Goal: Task Accomplishment & Management: Use online tool/utility

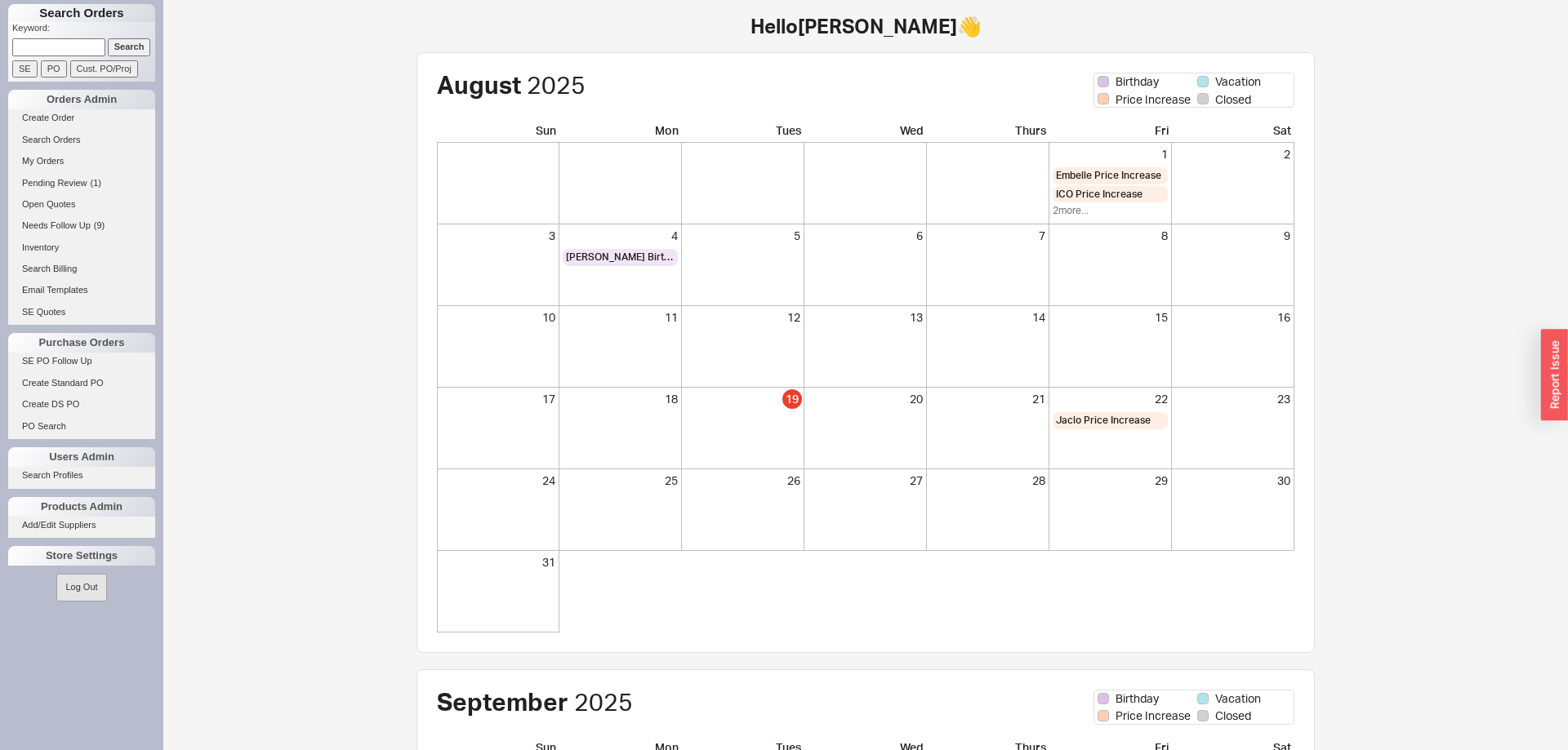
click at [33, 46] on input at bounding box center [58, 47] width 93 height 18
type input "929653"
click at [108, 39] on input "Search" at bounding box center [129, 47] width 43 height 18
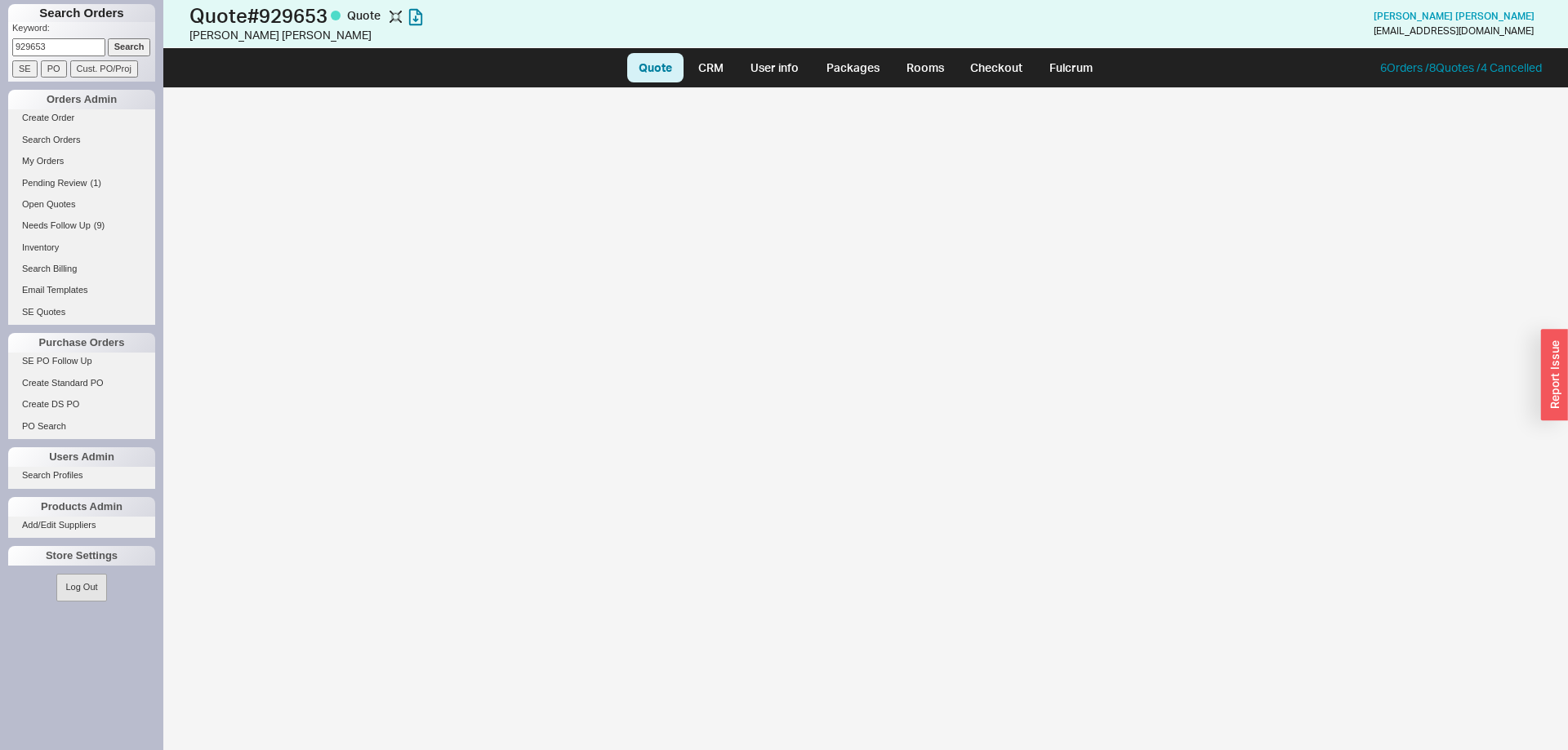
select select "LOW"
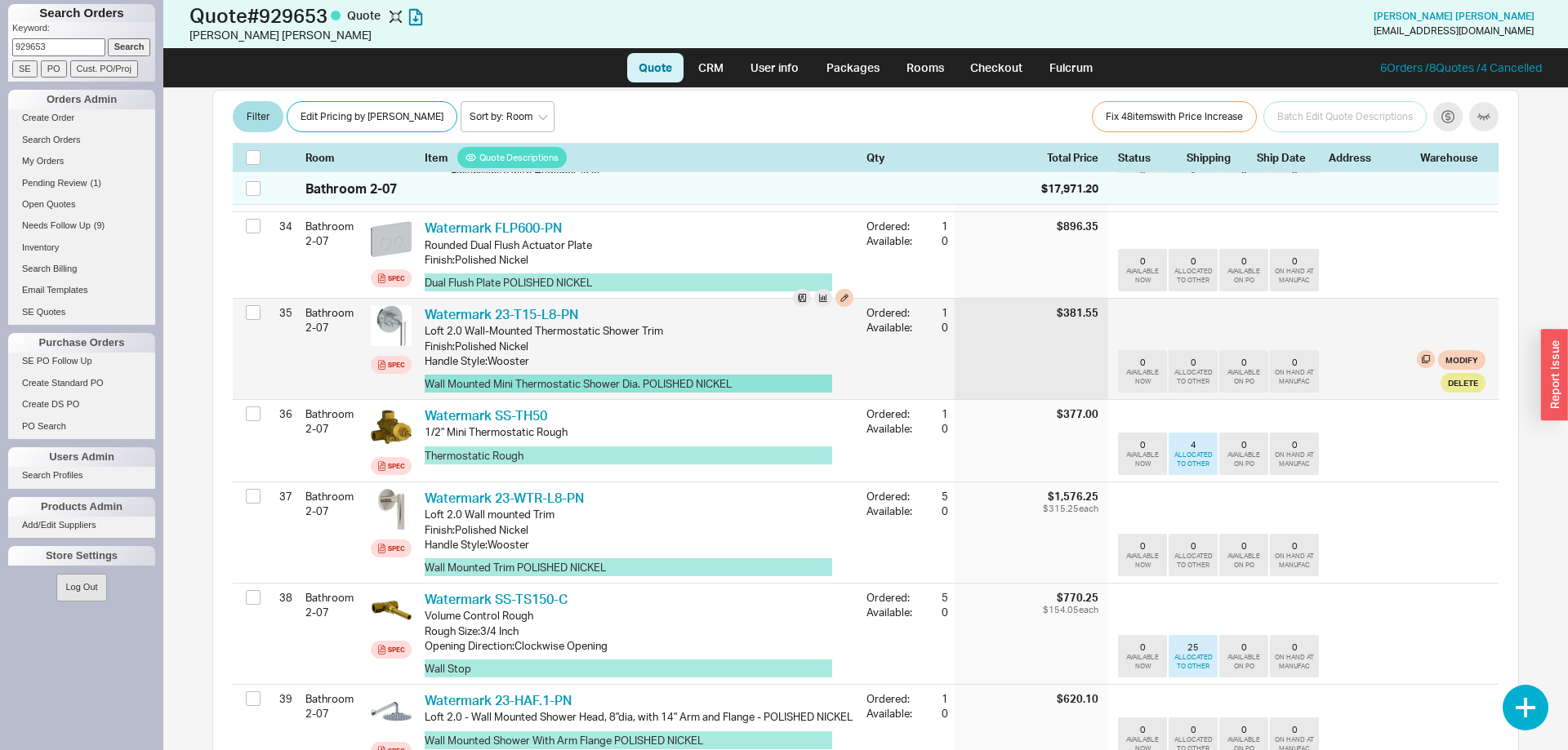
scroll to position [3415, 0]
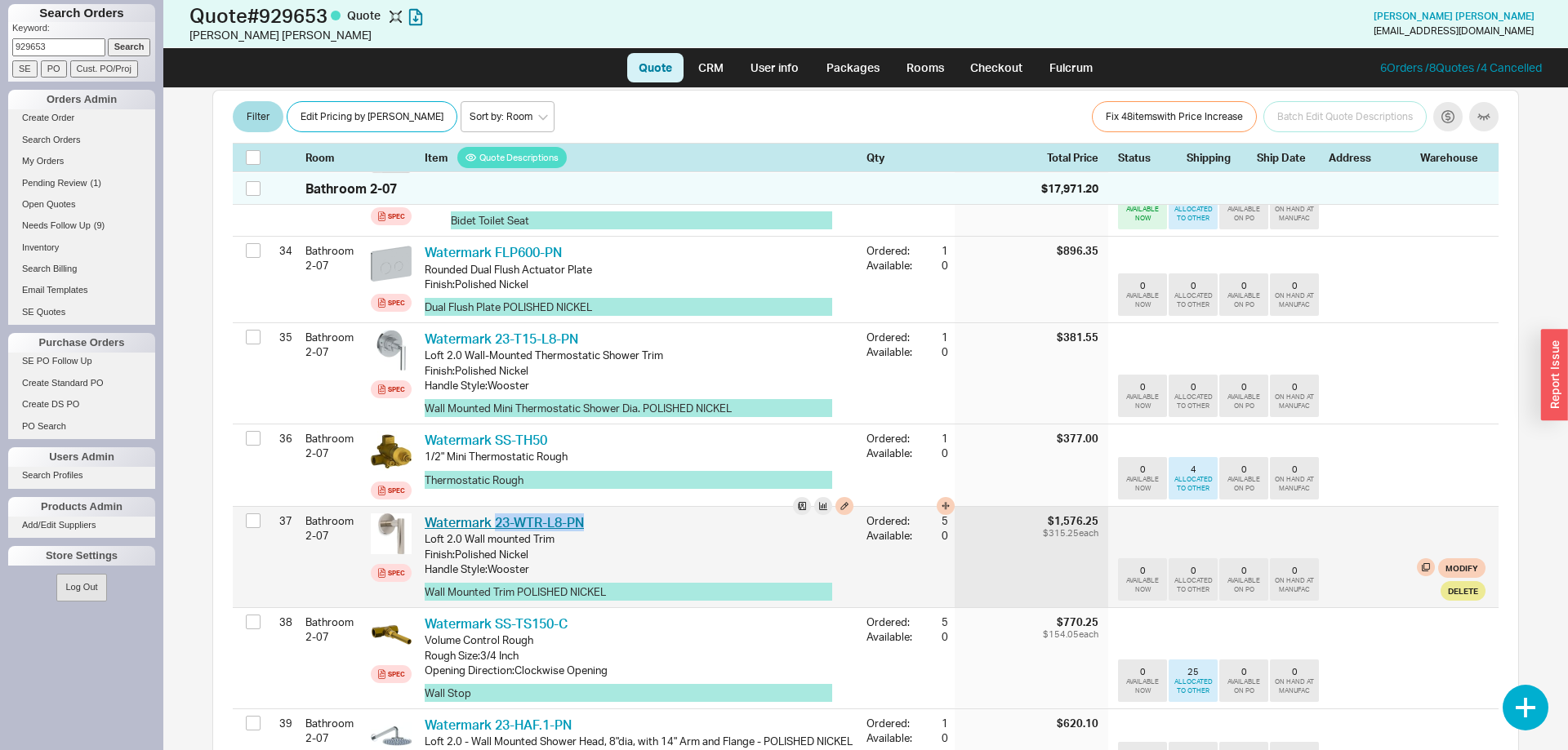
drag, startPoint x: 558, startPoint y: 494, endPoint x: 497, endPoint y: 499, distance: 61.2
click at [497, 513] on div "Watermark 23-WTR-L8-PN WTM 23-WTR-L8-PN" at bounding box center [638, 521] width 428 height 18
copy link "23-WTR-L8-PN"
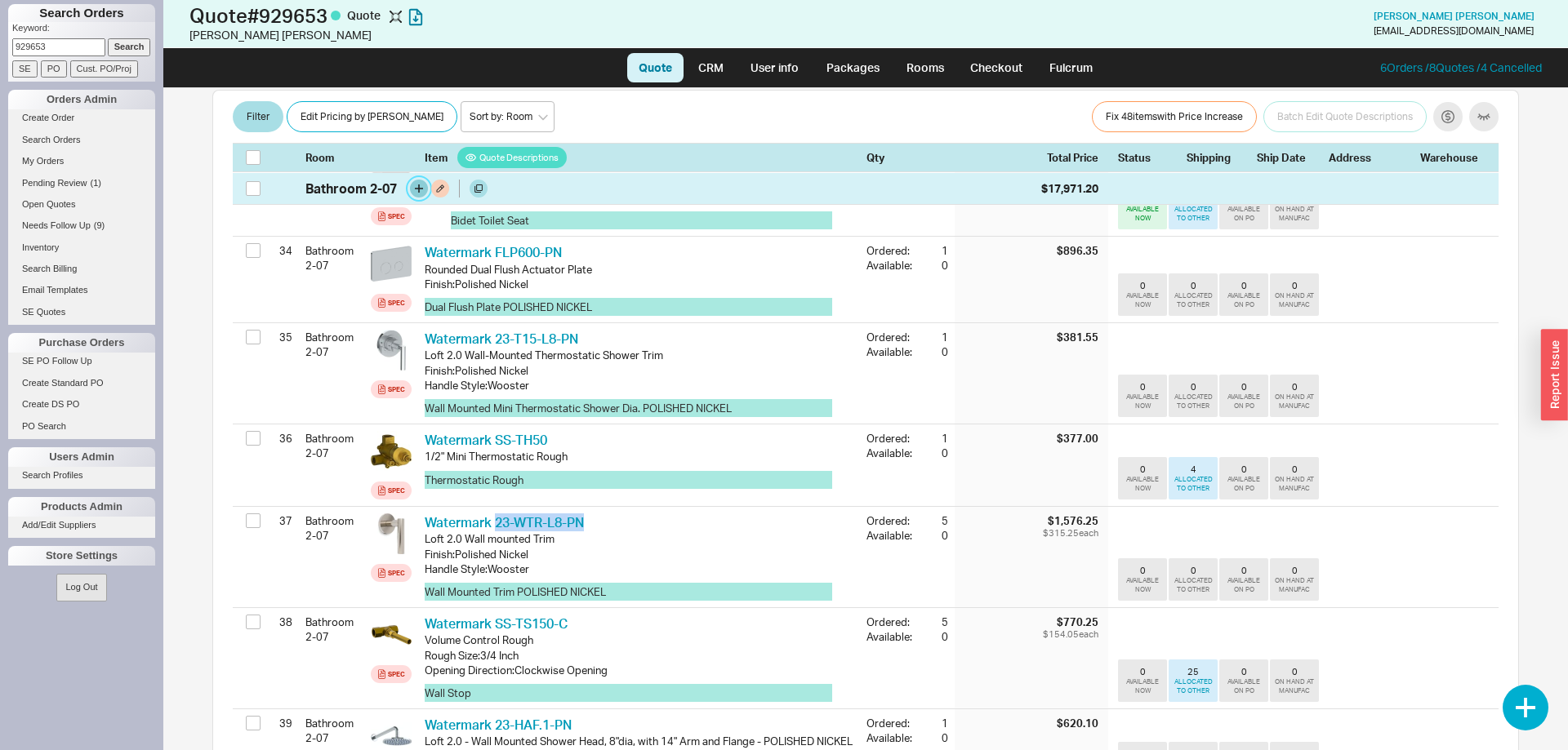
click at [415, 193] on button "button" at bounding box center [418, 188] width 18 height 18
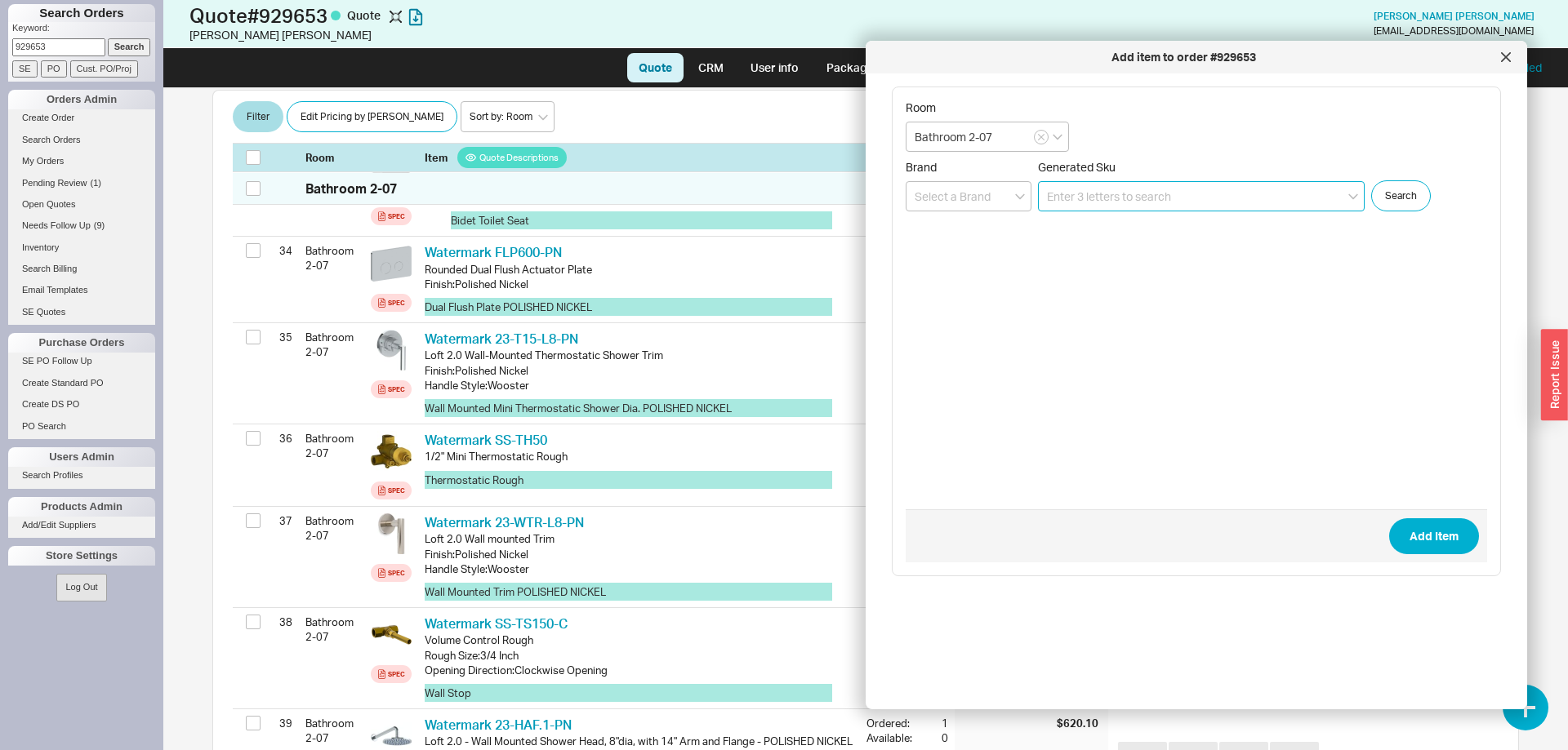
paste input "23-WTR-L8-PN"
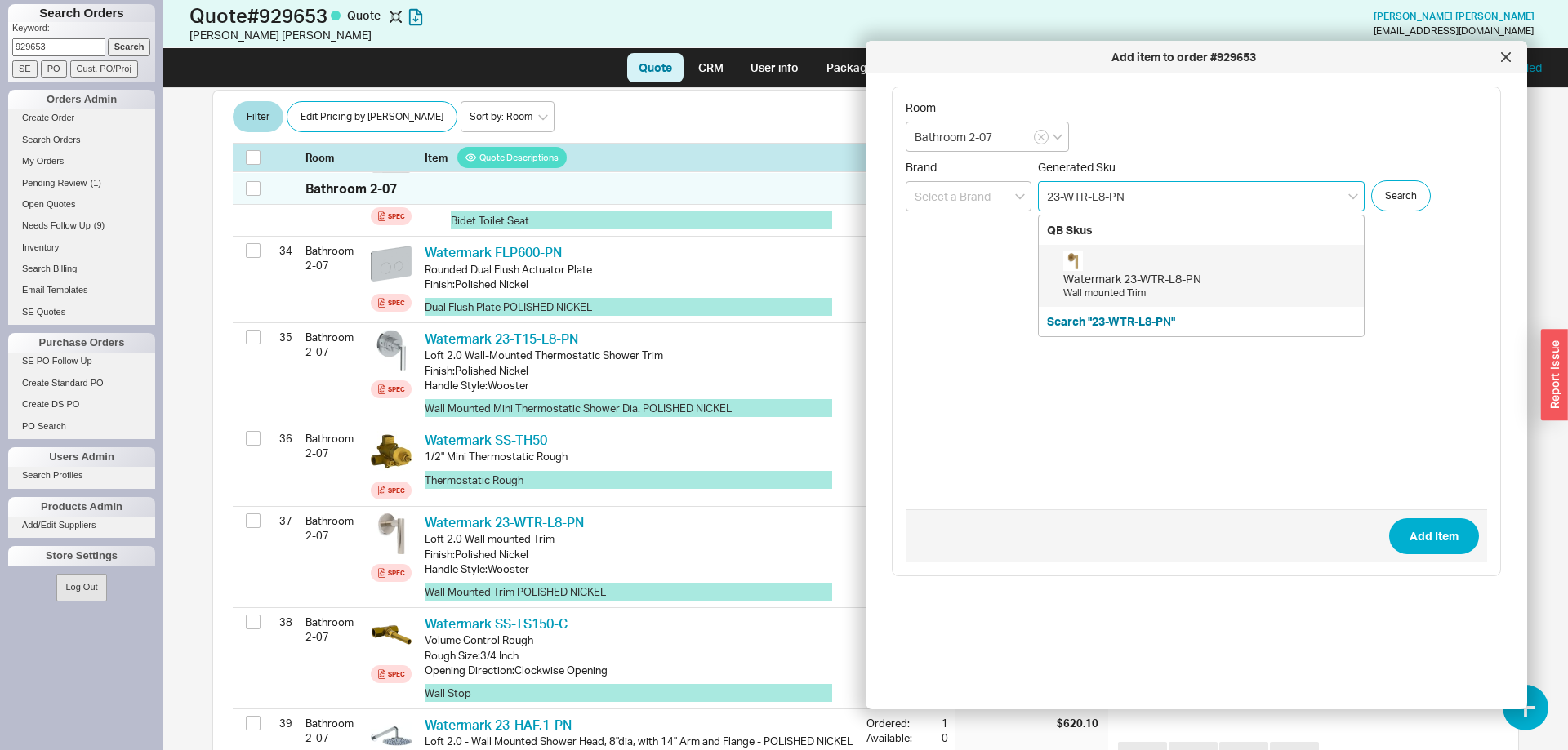
click at [1157, 268] on div "Watermark 23-WTR-L8-PN Wall mounted Trim" at bounding box center [1209, 275] width 292 height 49
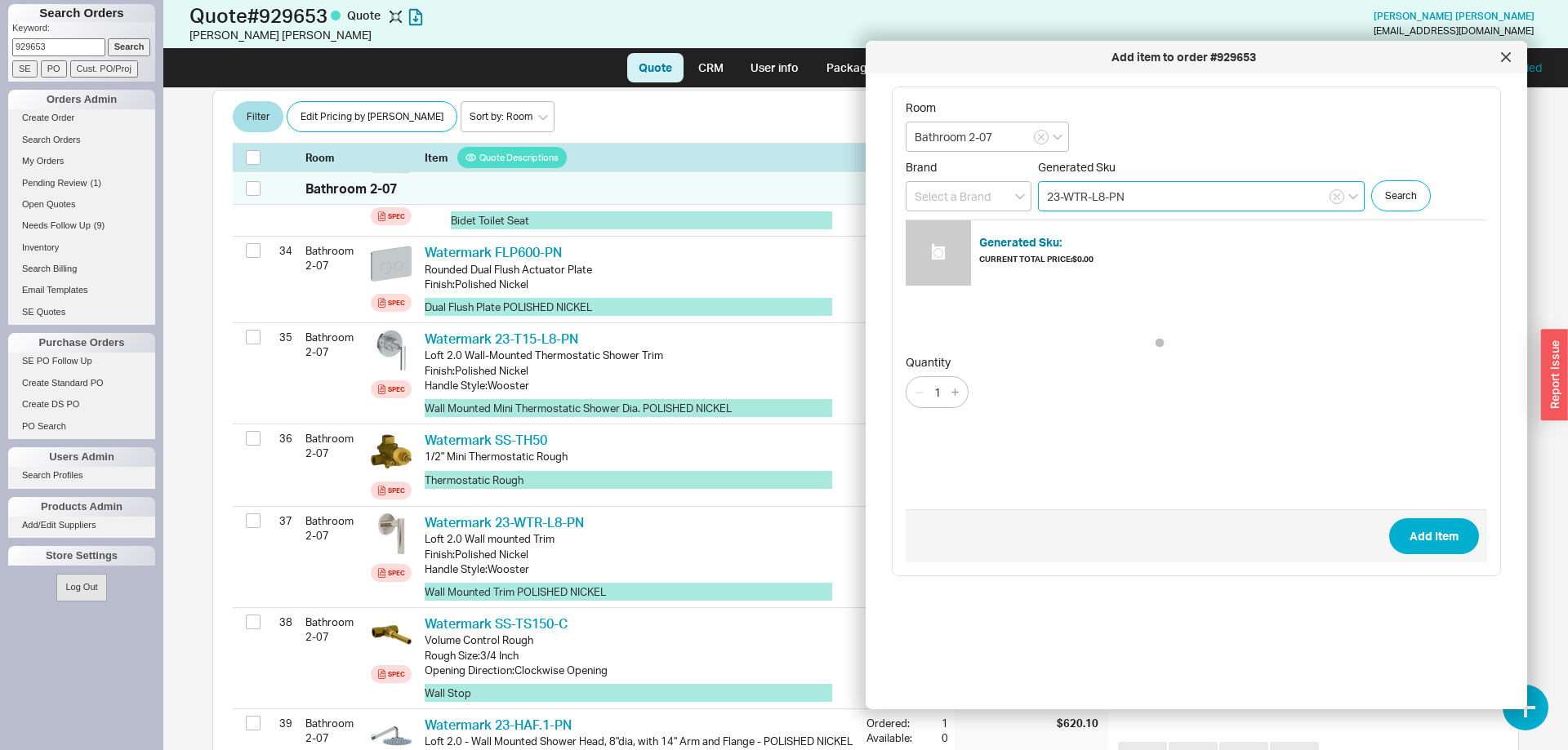
type input "23-WTR-L8-PN"
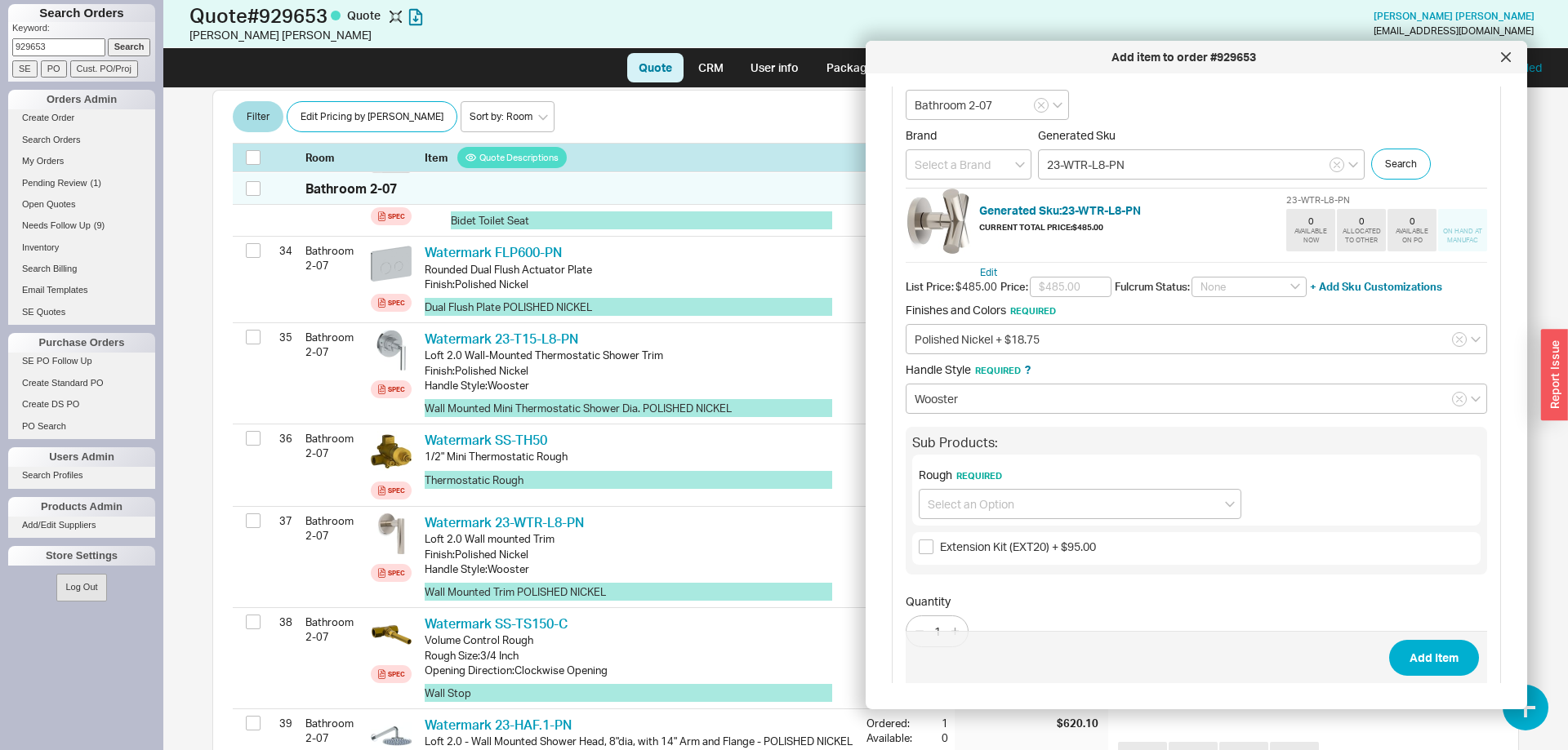
scroll to position [63, 0]
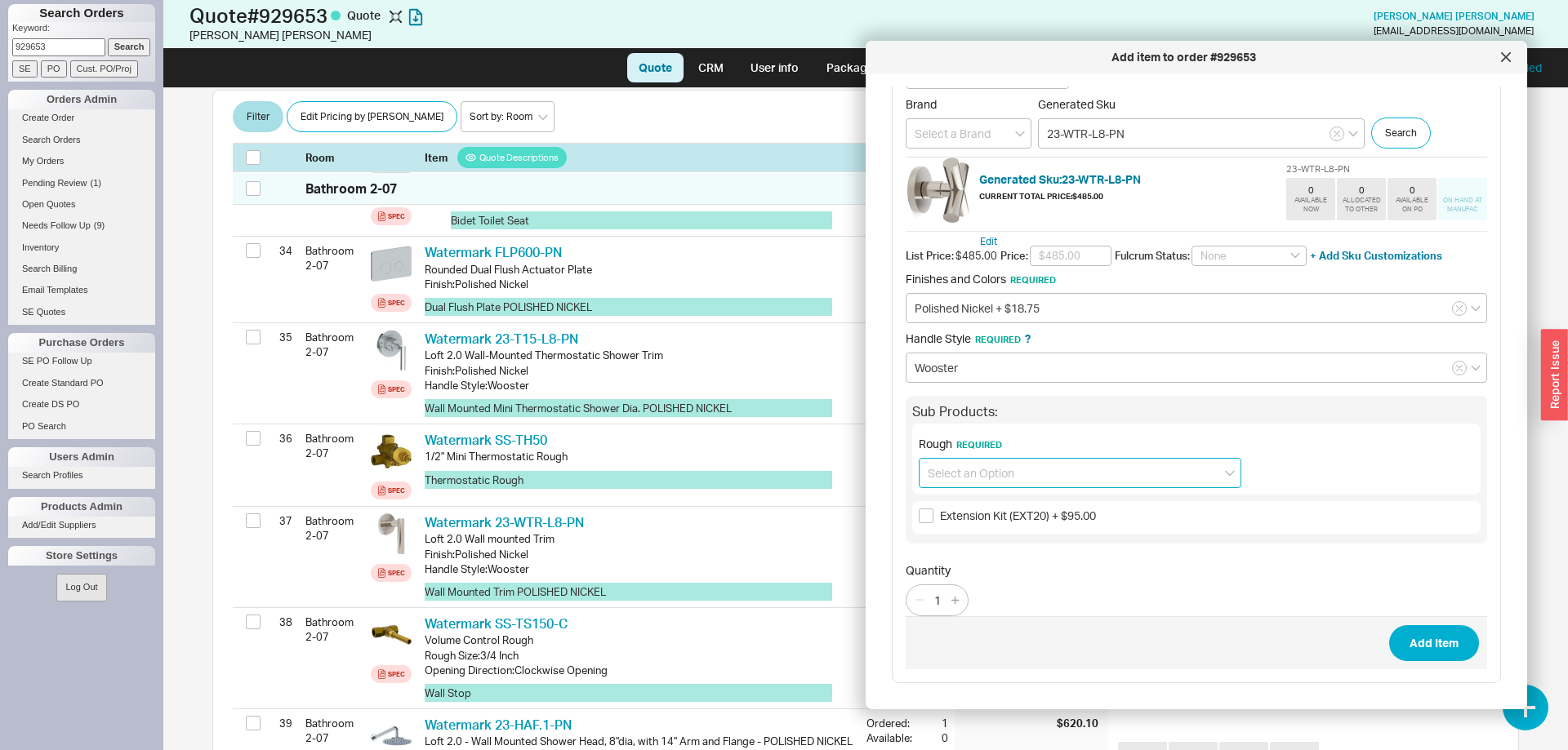
click at [1010, 479] on input at bounding box center [1080, 473] width 322 height 30
click at [1511, 55] on div at bounding box center [1505, 57] width 26 height 26
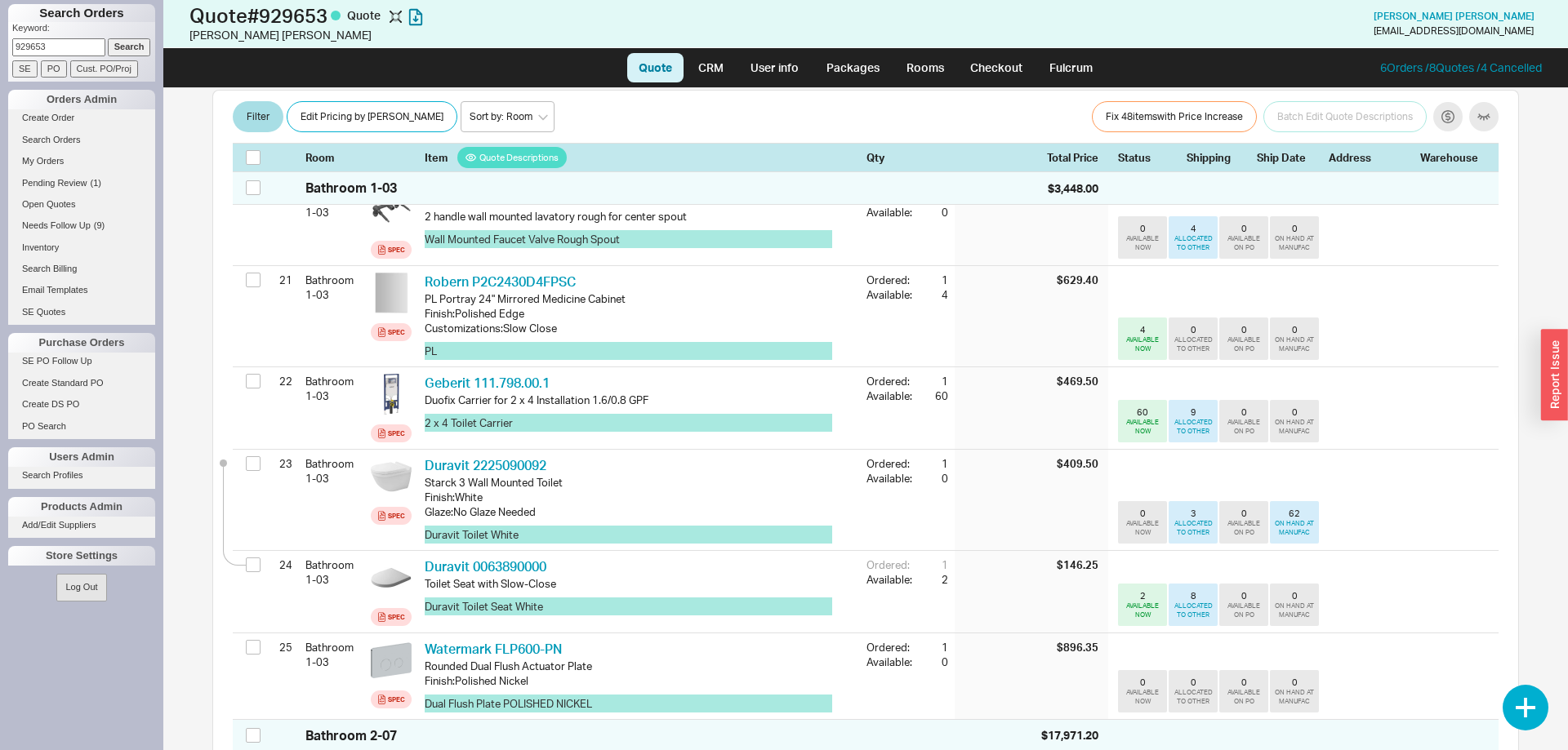
scroll to position [1666, 0]
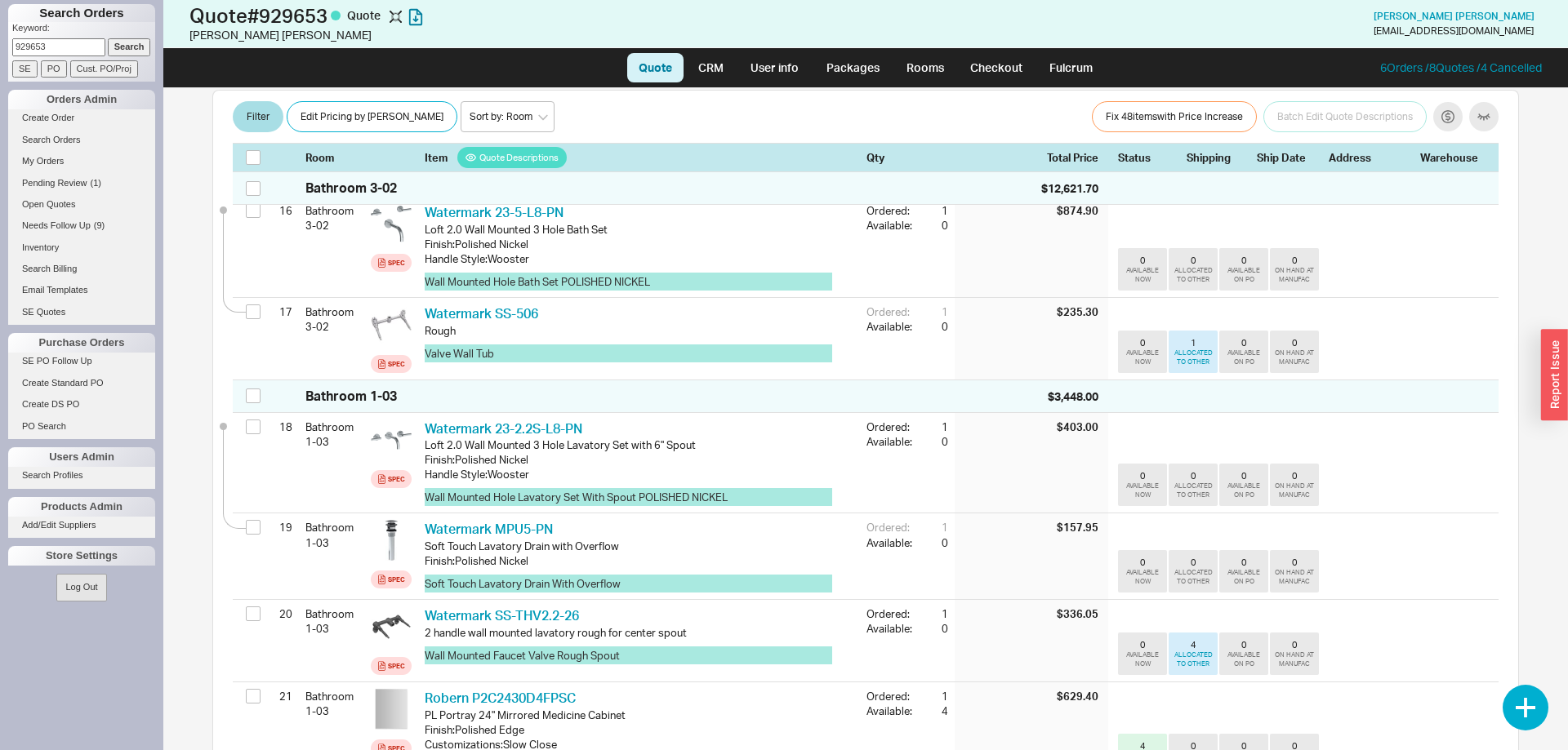
click at [1023, 101] on div "Filter Edit Pricing by Brand Sort by: Room Sort by: Brand Sort by: Date Fix 48 …" at bounding box center [866, 117] width 1266 height 32
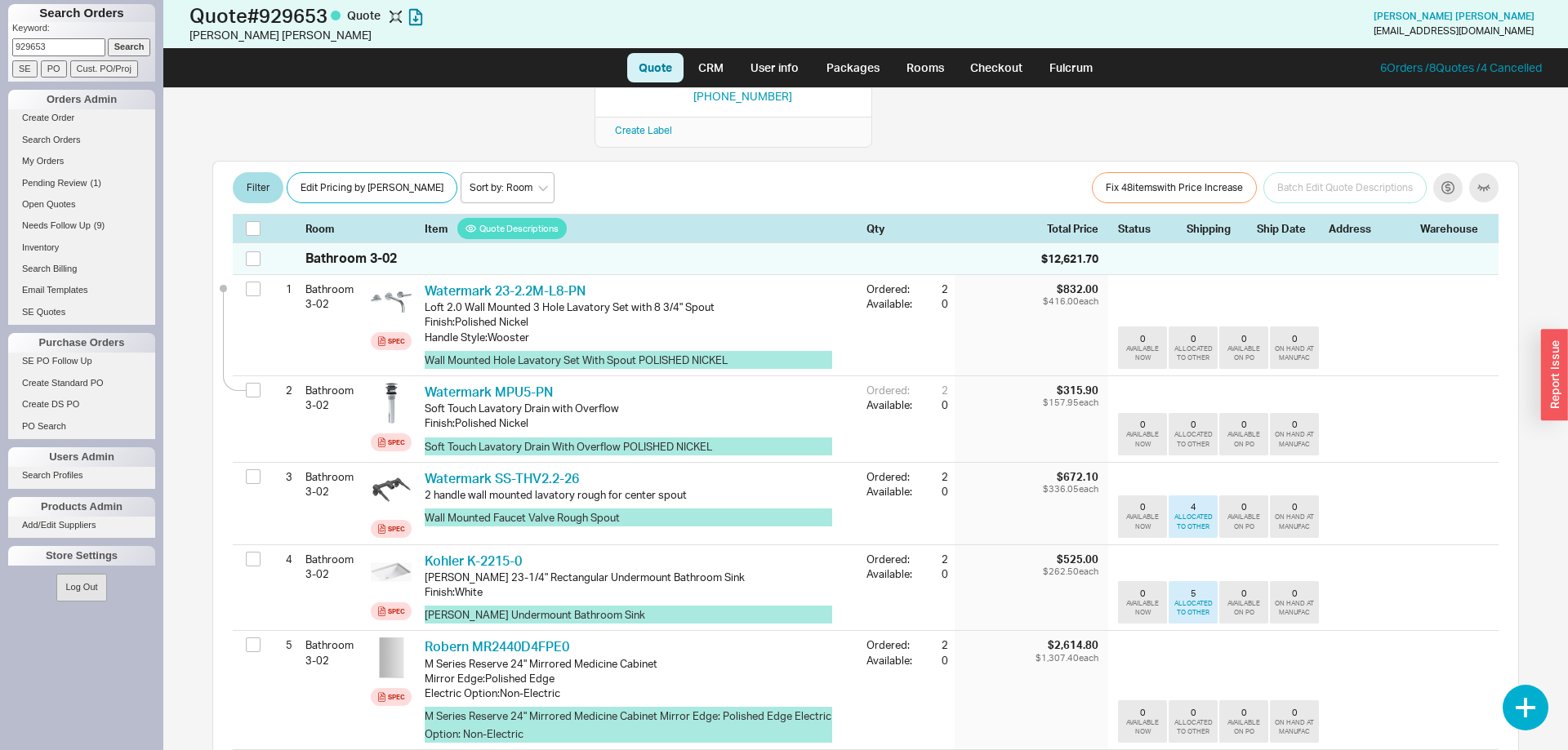
scroll to position [0, 0]
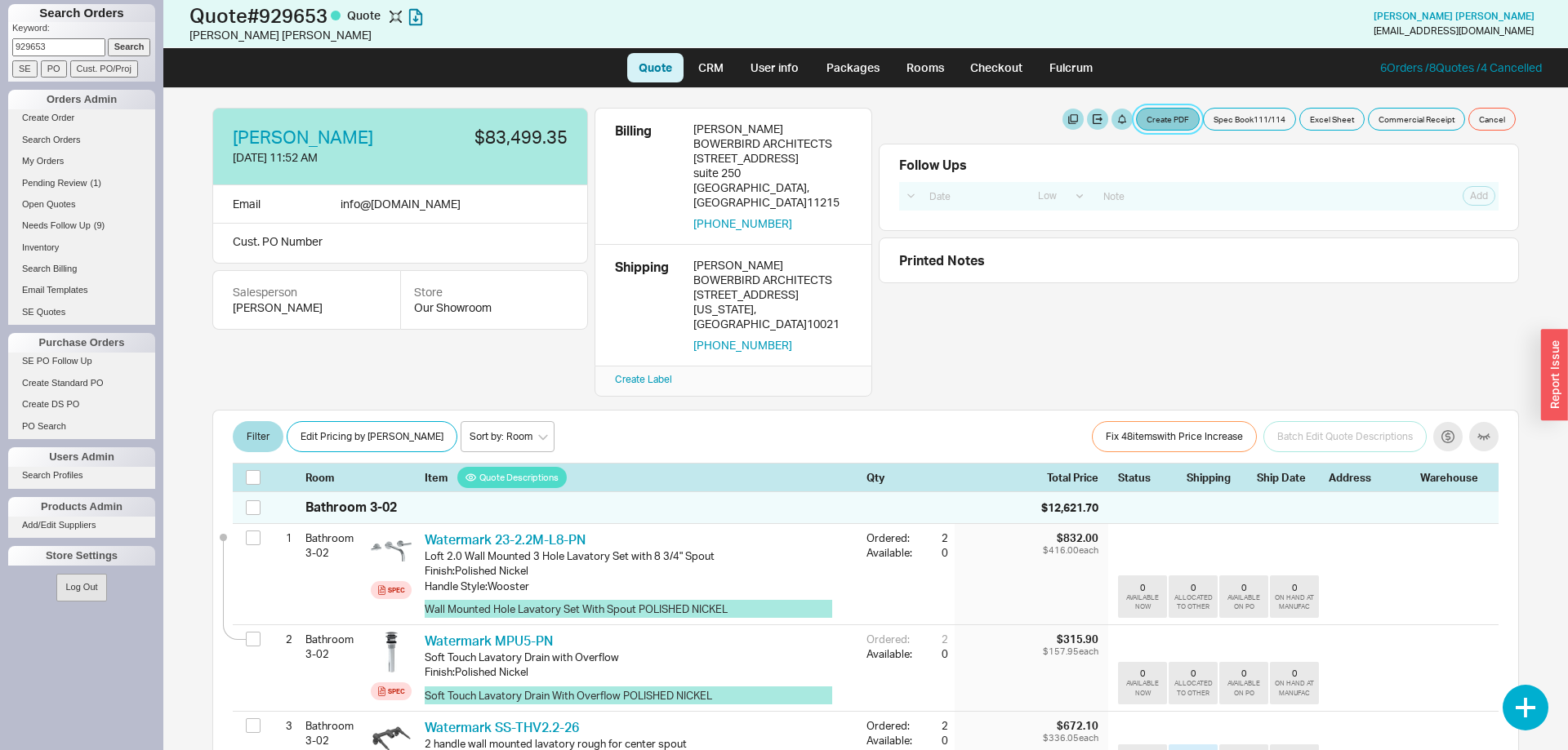
click at [1176, 117] on button "Create PDF" at bounding box center [1167, 119] width 64 height 23
select select "69473513"
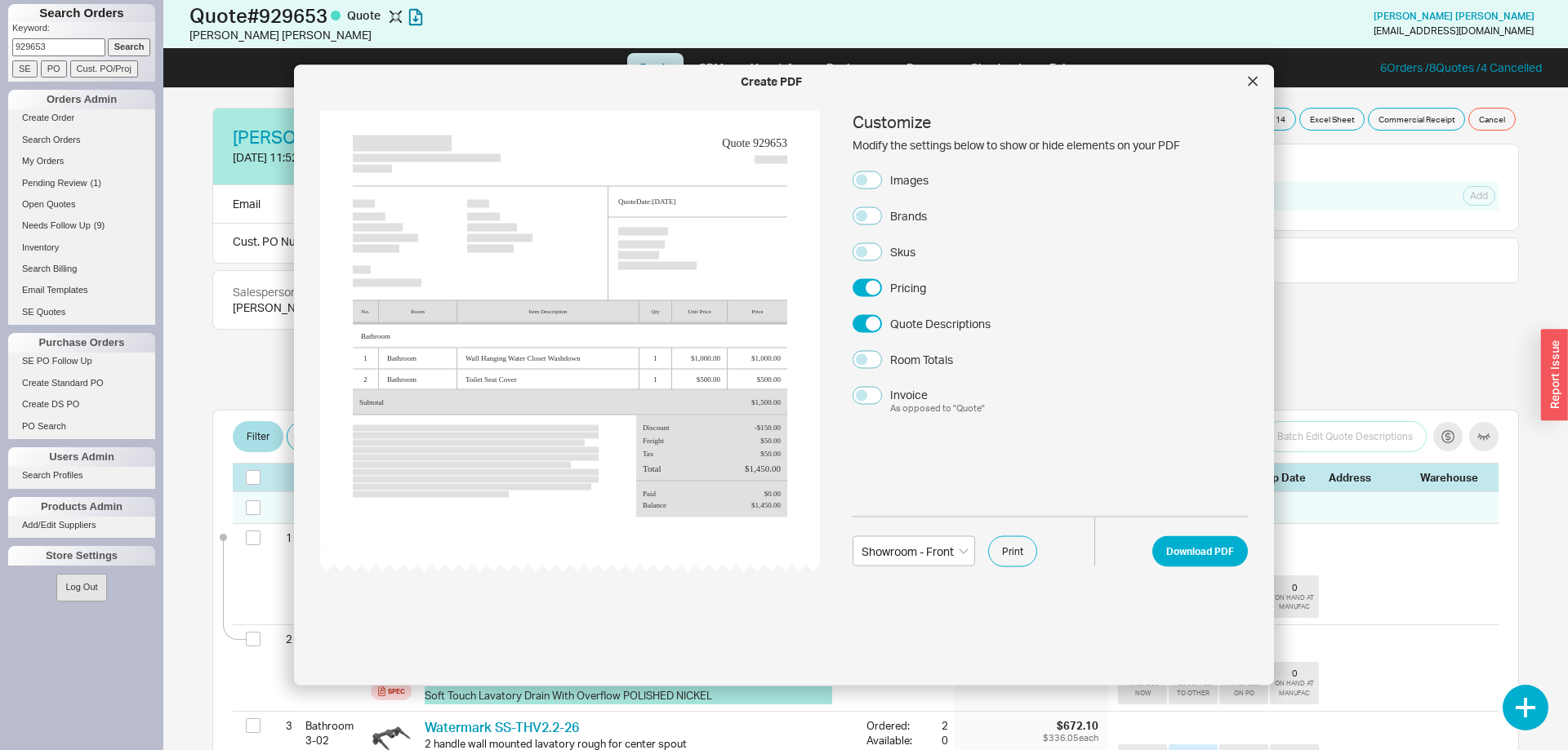
click at [896, 190] on div "Customize Modify the settings below to show or hide elements on your PDF Images…" at bounding box center [1049, 264] width 395 height 305
click at [916, 174] on div "Images" at bounding box center [909, 180] width 39 height 17
click at [882, 174] on button "Images" at bounding box center [867, 179] width 29 height 18
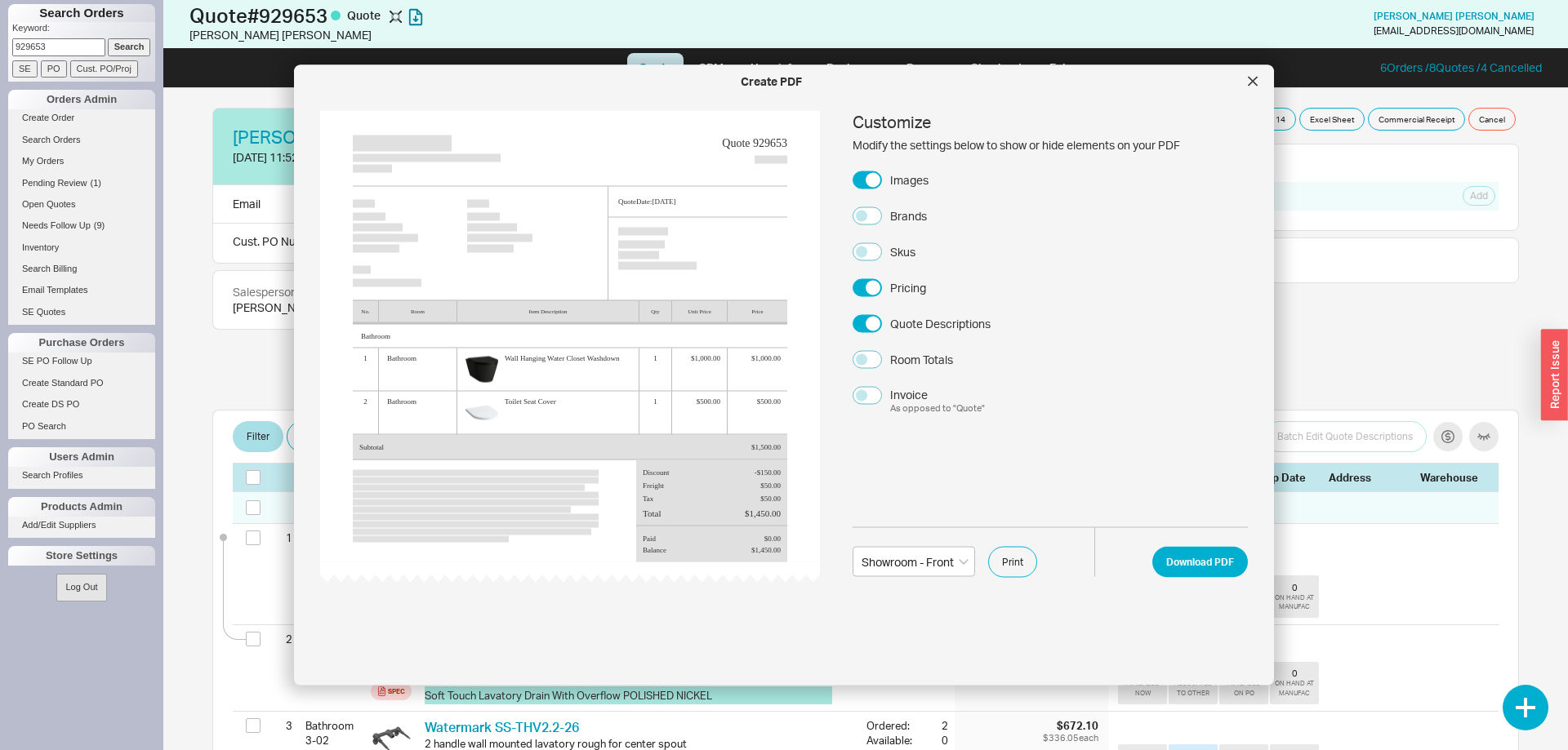
click at [914, 209] on div "Brands" at bounding box center [908, 216] width 37 height 17
click at [882, 209] on button "Brands" at bounding box center [867, 215] width 29 height 18
click at [917, 252] on div "Customize Modify the settings below to show or hide elements on your PDF Images…" at bounding box center [1049, 264] width 395 height 305
click at [899, 254] on div "Skus" at bounding box center [902, 252] width 25 height 17
click at [882, 254] on button "Skus" at bounding box center [867, 251] width 29 height 18
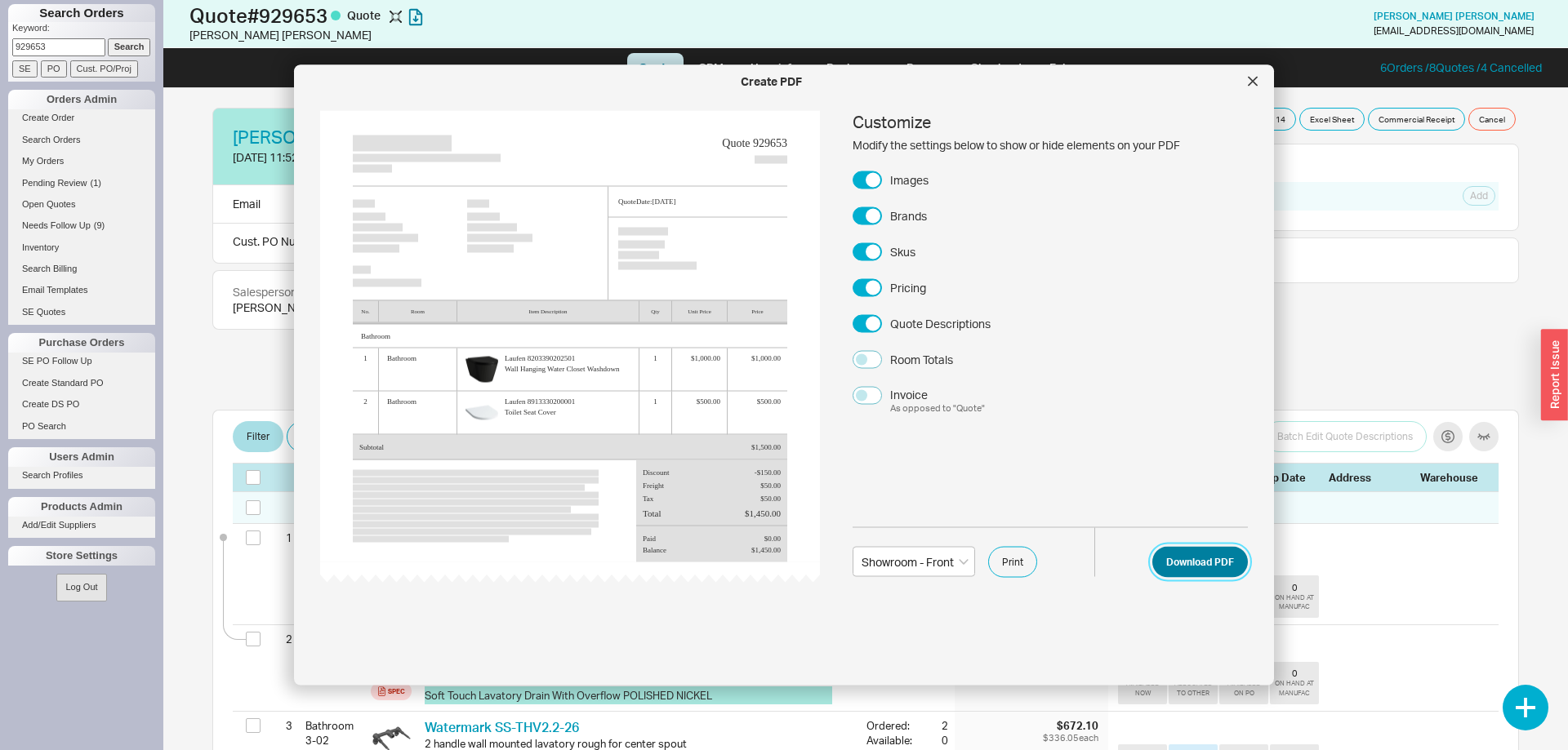
click at [1213, 568] on button "Download PDF" at bounding box center [1200, 562] width 96 height 31
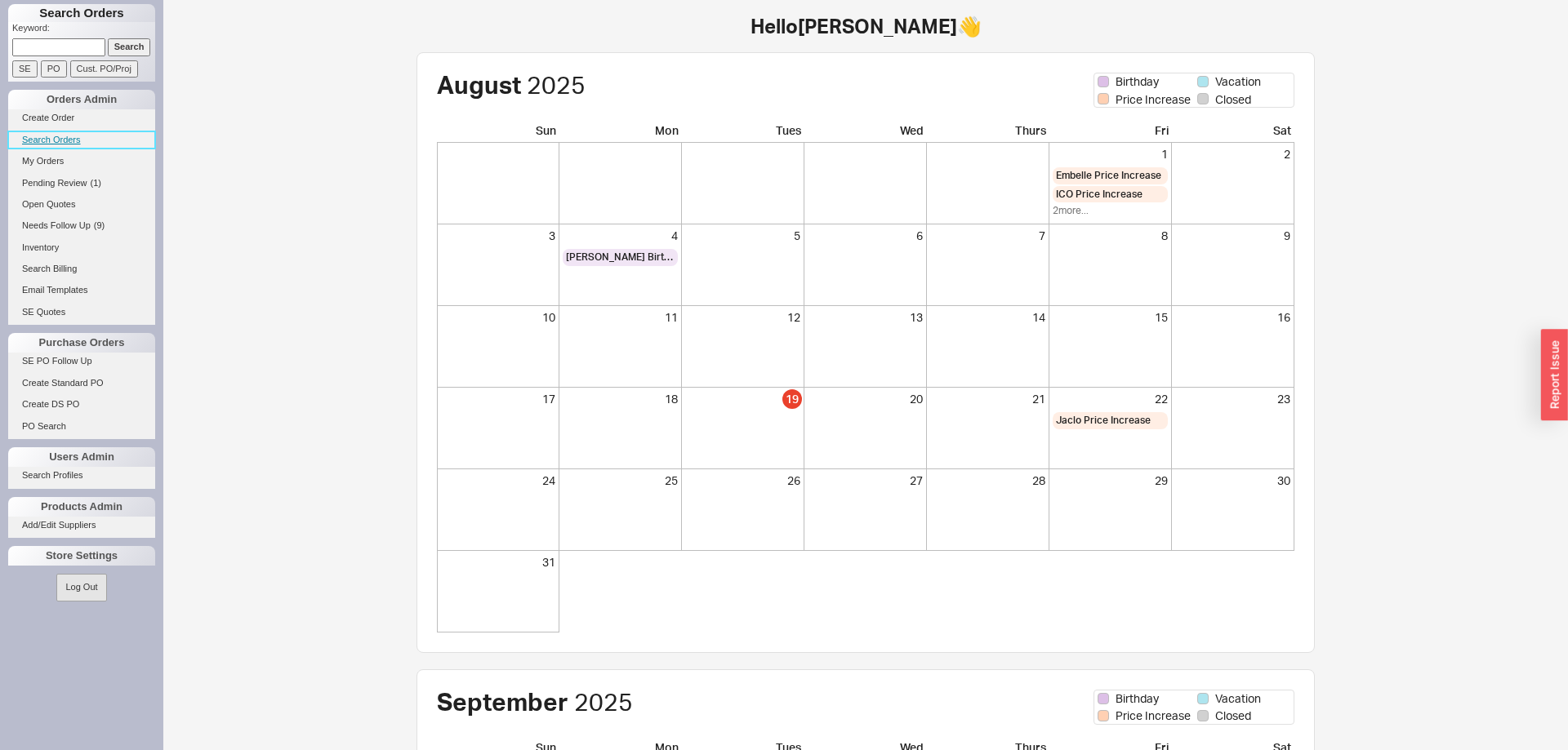
click at [76, 147] on link "Search Orders" at bounding box center [82, 140] width 147 height 18
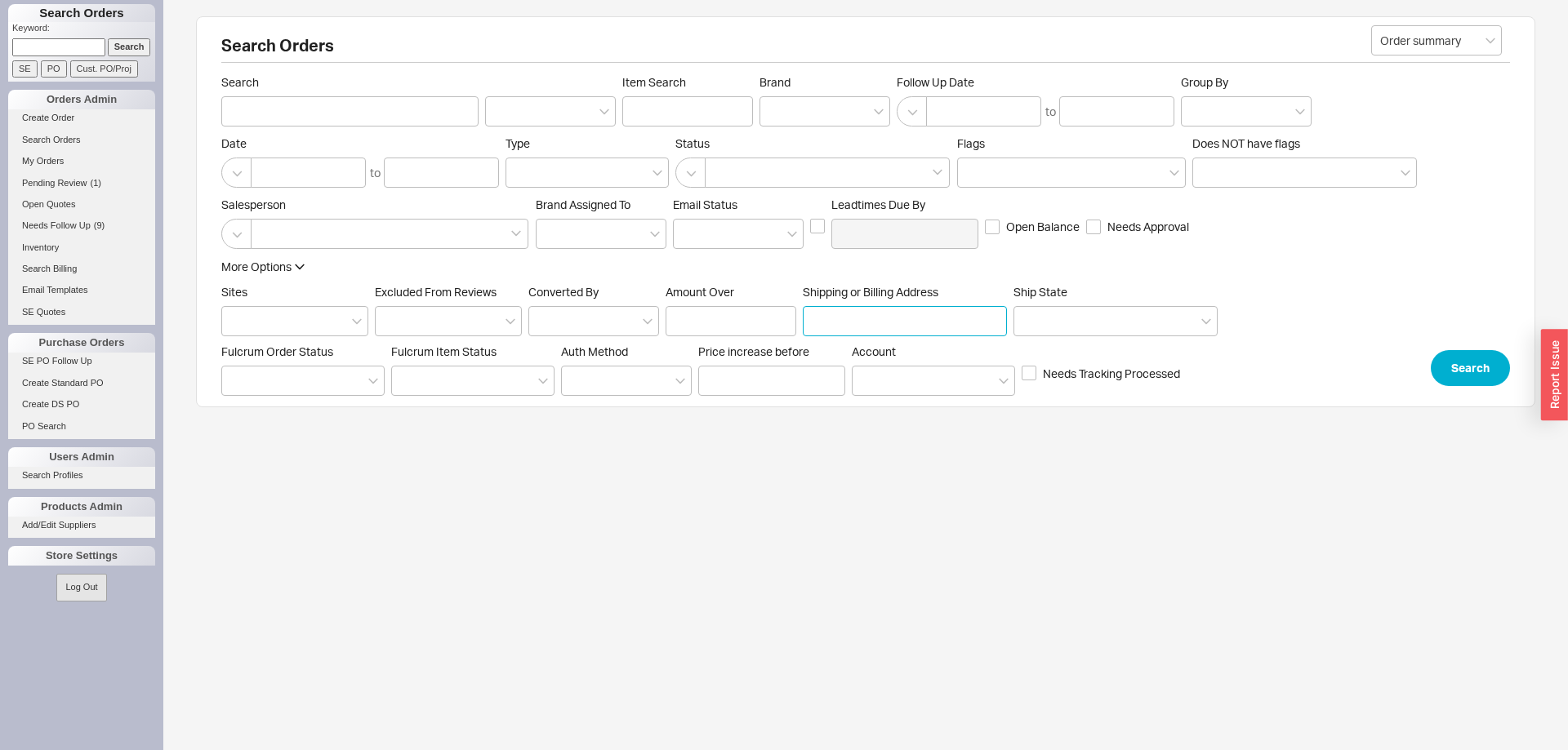
paste input "16 new County Rd"
type input "16 new County"
click button "Search" at bounding box center [1470, 368] width 79 height 36
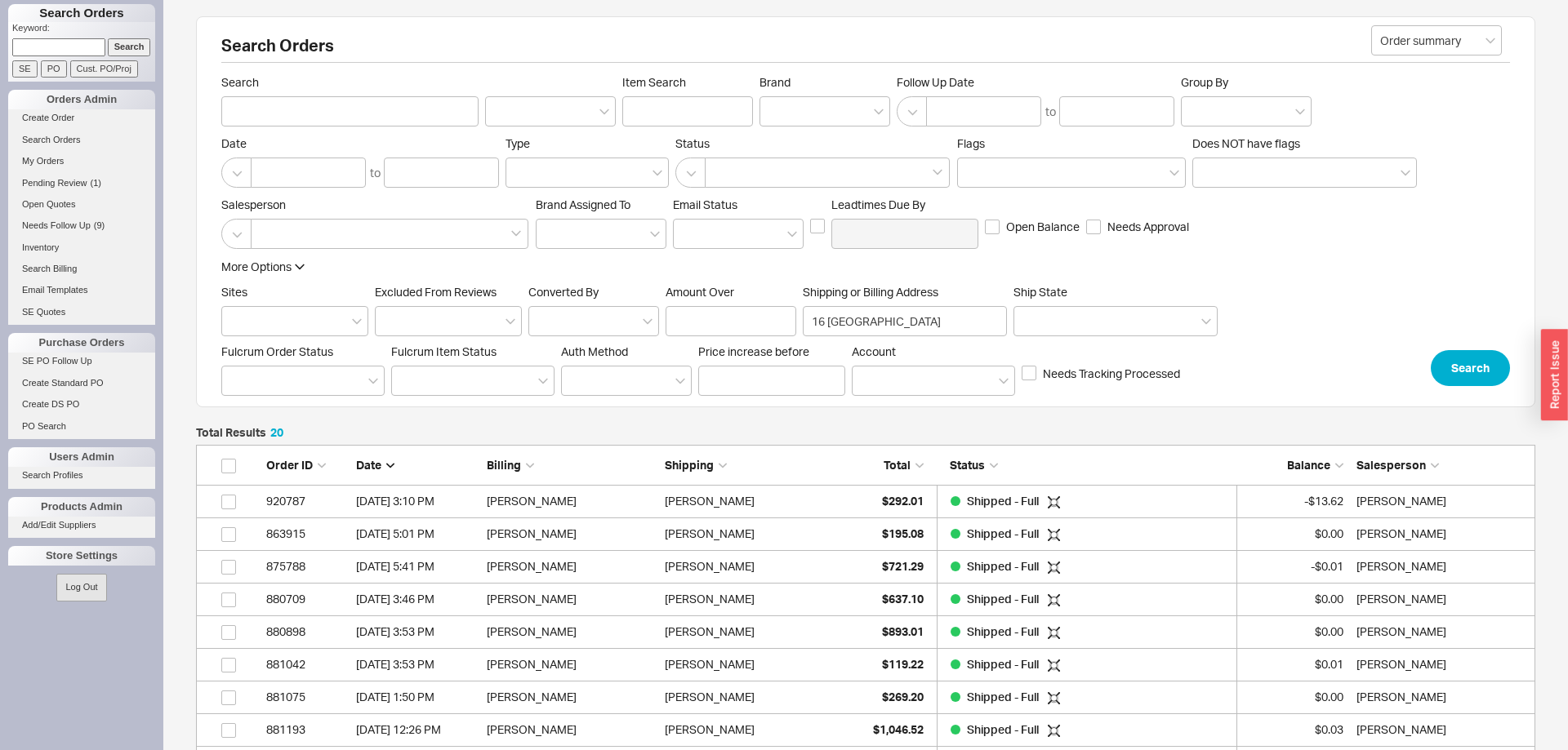
scroll to position [694, 1339]
